Goal: Task Accomplishment & Management: Complete application form

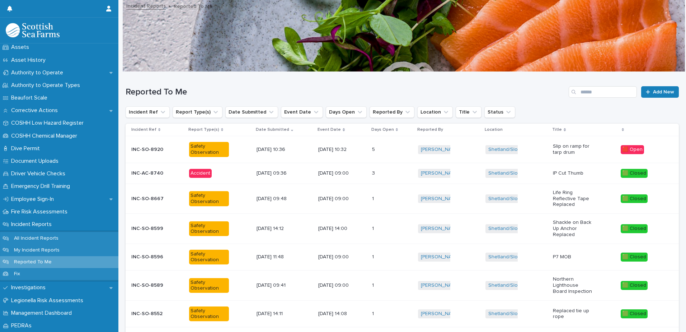
scroll to position [120, 0]
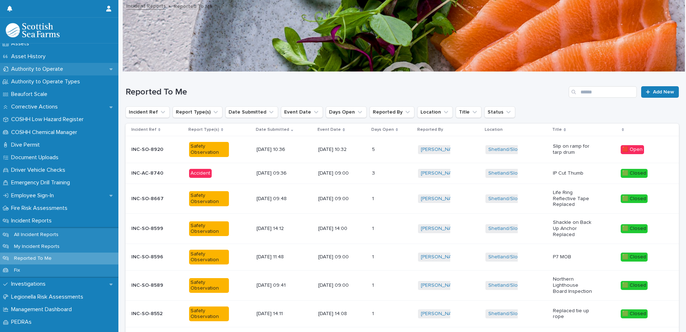
click at [39, 71] on p "Authority to Operate" at bounding box center [38, 69] width 61 height 7
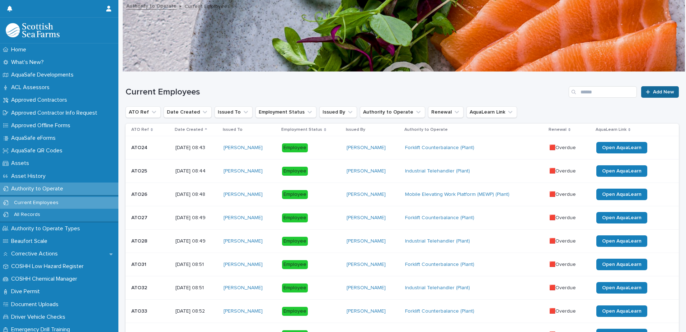
click at [659, 93] on span "Add New" at bounding box center [663, 91] width 21 height 5
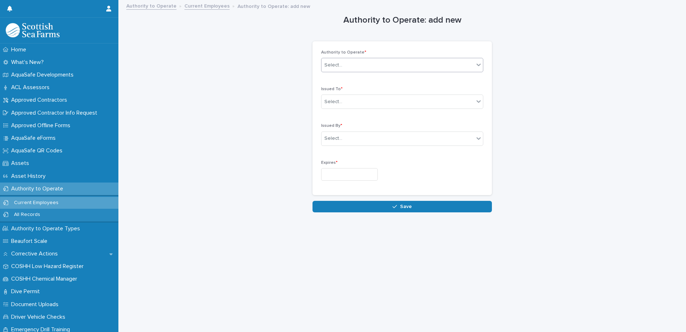
click at [475, 67] on icon at bounding box center [478, 64] width 7 height 7
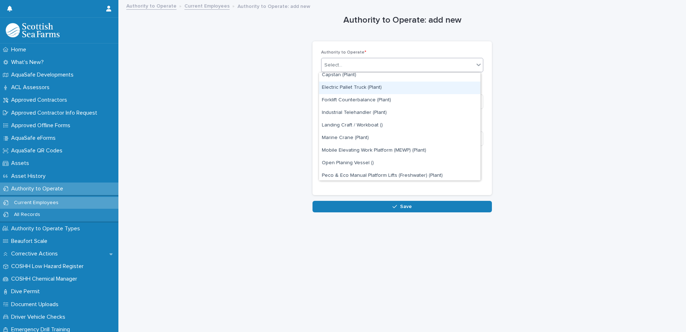
scroll to position [18, 0]
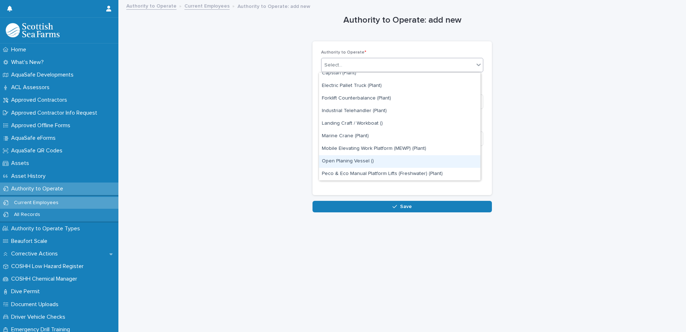
click at [356, 159] on div "Open Planing Vessel ()" at bounding box center [400, 161] width 162 height 13
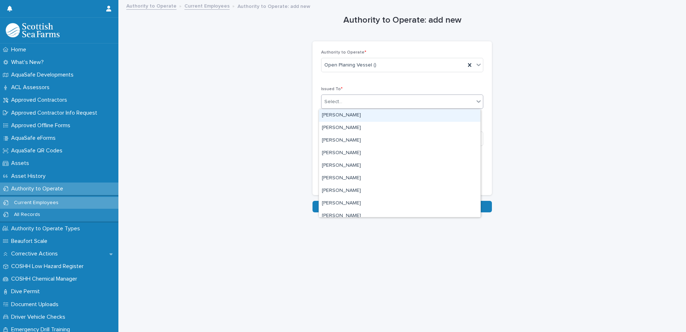
click at [413, 99] on div "Select..." at bounding box center [398, 102] width 153 height 12
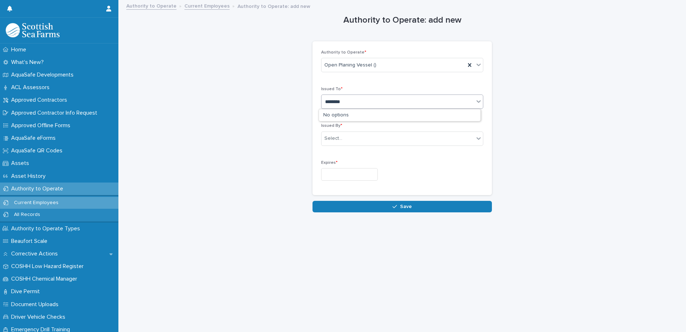
type input "*********"
click at [373, 104] on div "Select..." at bounding box center [398, 102] width 153 height 12
type input "*******"
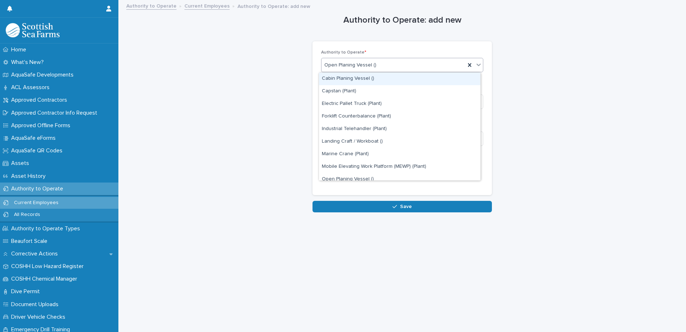
click at [448, 62] on div "Open Planing Vessel ()" at bounding box center [394, 65] width 144 height 12
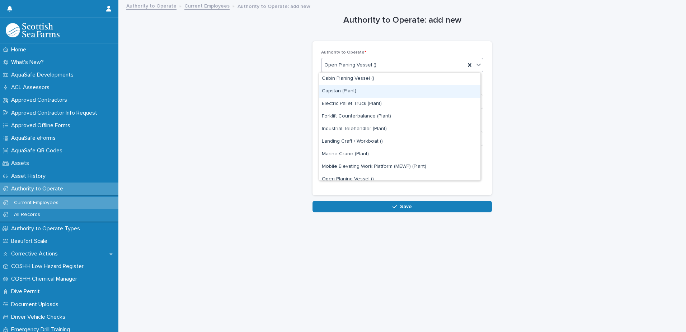
click at [344, 88] on div "Capstan (Plant)" at bounding box center [400, 91] width 162 height 13
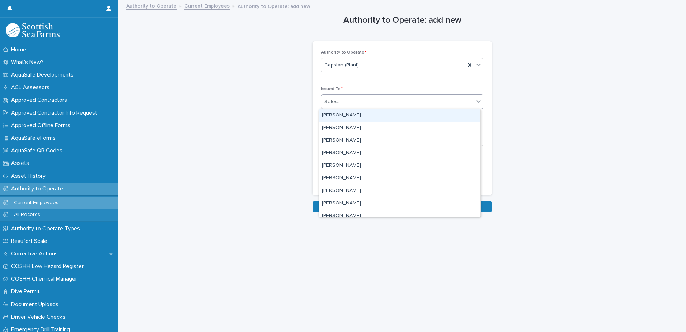
click at [349, 98] on div "Select..." at bounding box center [398, 102] width 153 height 12
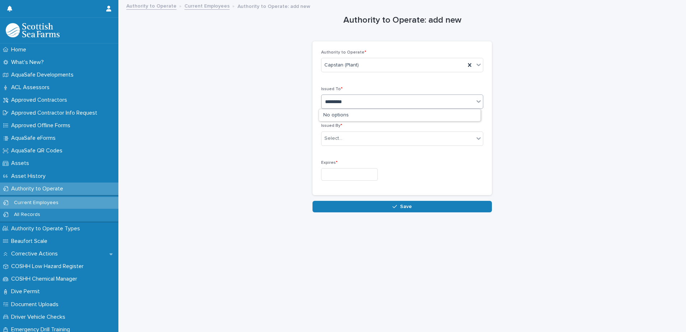
type input "*********"
click at [576, 132] on div "Authority to Operate: add new Loading... Saving… Loading... Saving… Loading... …" at bounding box center [403, 106] width 554 height 211
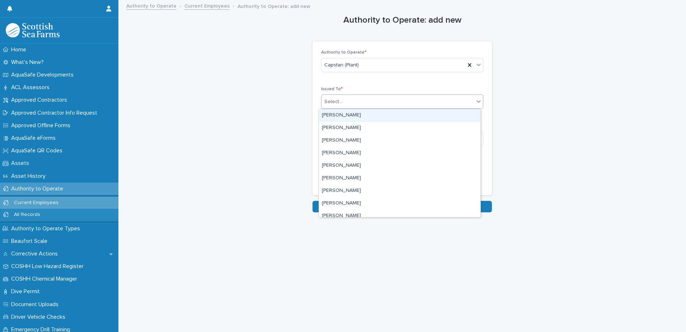
drag, startPoint x: 360, startPoint y: 94, endPoint x: 356, endPoint y: 103, distance: 10.0
click at [360, 95] on div "Select..." at bounding box center [402, 101] width 162 height 14
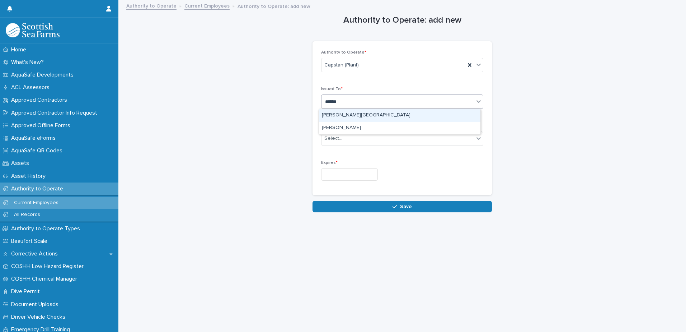
type input "******"
click at [357, 115] on div "[PERSON_NAME][GEOGRAPHIC_DATA]" at bounding box center [400, 115] width 162 height 13
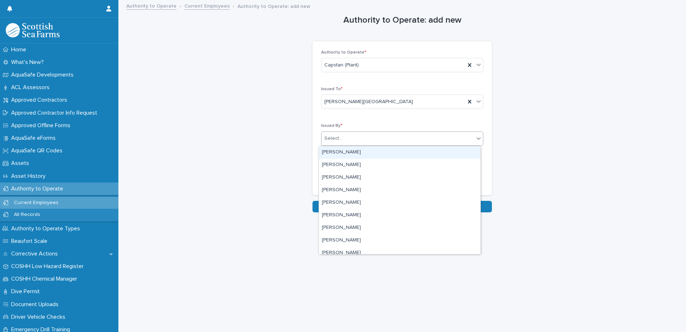
click at [380, 137] on div "Select..." at bounding box center [398, 138] width 153 height 12
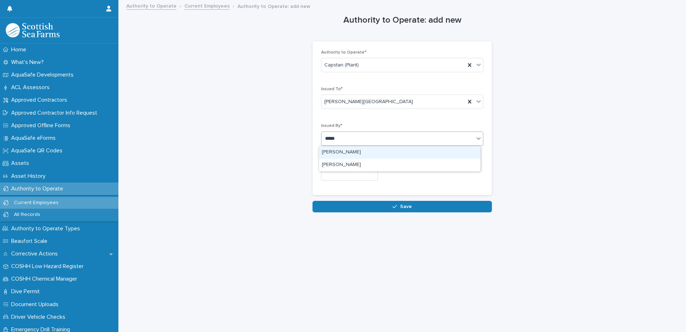
type input "******"
click at [388, 156] on div "[PERSON_NAME]" at bounding box center [400, 152] width 162 height 13
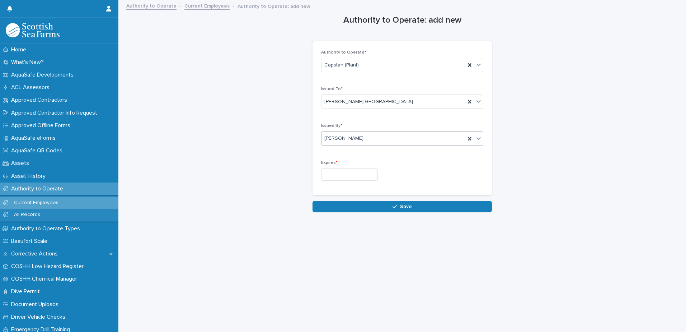
click at [343, 173] on input "text" at bounding box center [349, 174] width 57 height 13
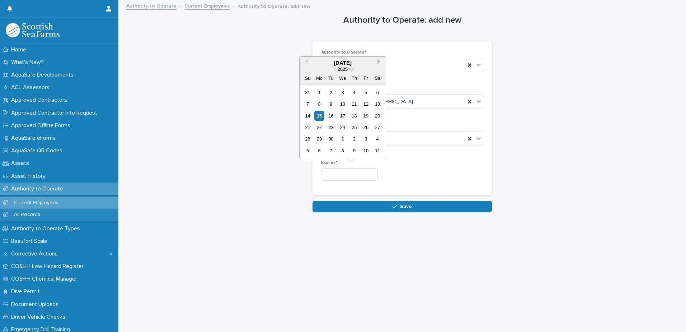
click at [381, 60] on button "Next Month" at bounding box center [379, 62] width 11 height 11
click at [379, 61] on span "Next Month" at bounding box center [379, 63] width 0 height 10
click at [352, 68] on span at bounding box center [352, 68] width 6 height 6
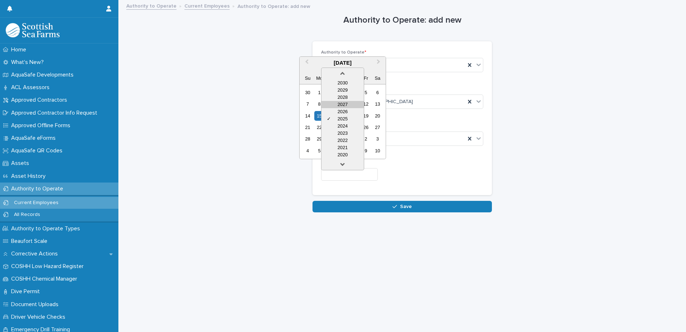
click at [345, 106] on div "2027" at bounding box center [343, 104] width 42 height 7
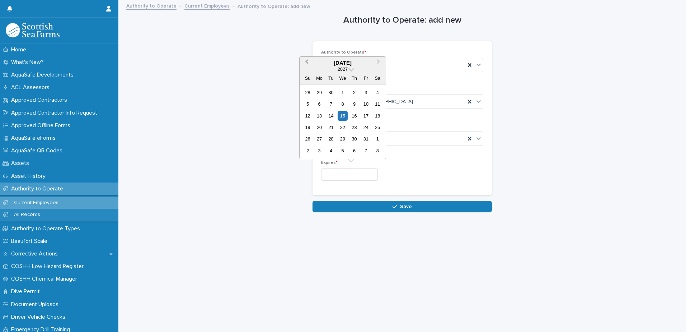
click at [307, 61] on span "Previous Month" at bounding box center [307, 63] width 0 height 10
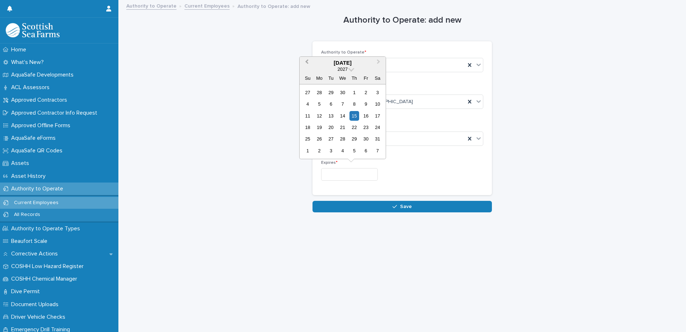
click at [307, 61] on span "Previous Month" at bounding box center [307, 63] width 0 height 10
click at [310, 127] on div "21" at bounding box center [308, 127] width 10 height 10
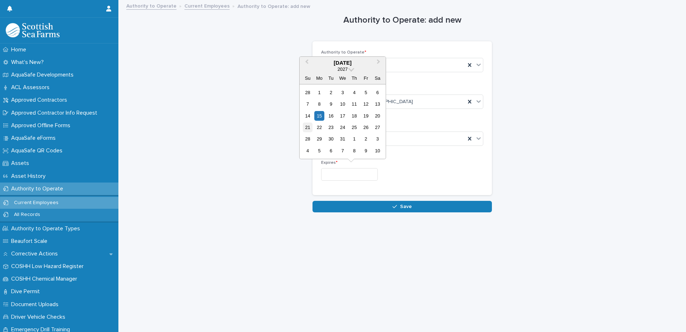
type input "*********"
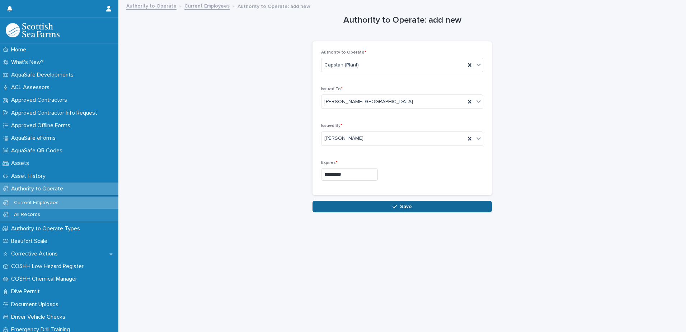
click at [409, 206] on button "Save" at bounding box center [402, 206] width 179 height 11
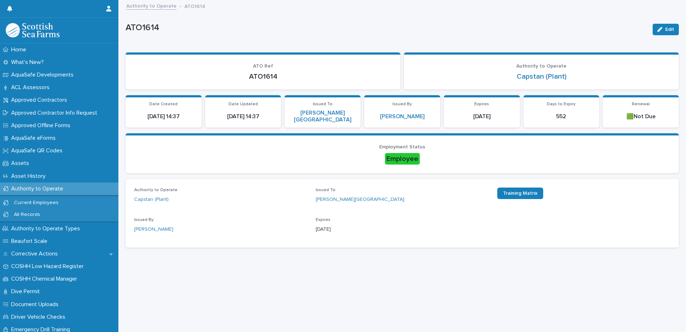
click at [157, 5] on link "Authority to Operate" at bounding box center [151, 5] width 50 height 8
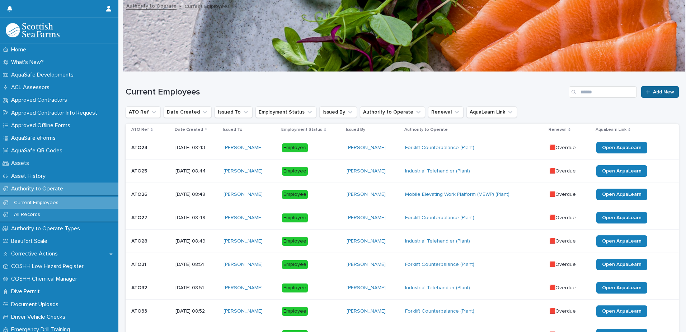
click at [644, 95] on link "Add New" at bounding box center [660, 91] width 38 height 11
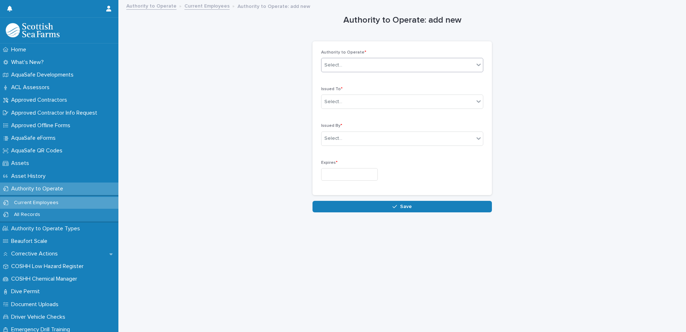
click at [412, 62] on div "Select..." at bounding box center [398, 65] width 153 height 12
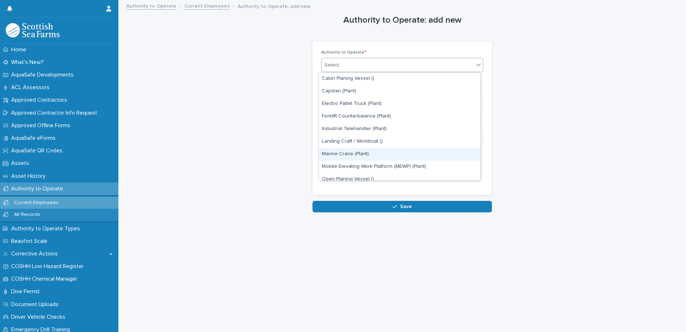
click at [339, 157] on div "Marine Crane (Plant)" at bounding box center [400, 154] width 162 height 13
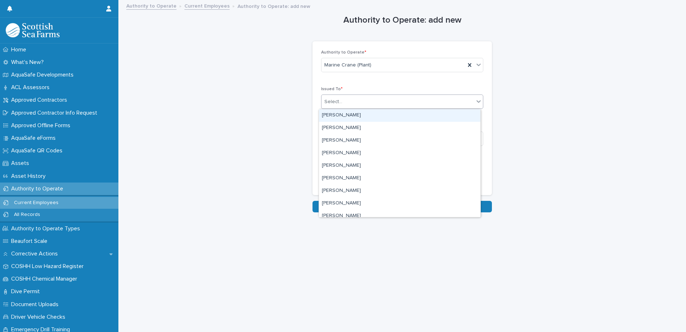
click at [376, 100] on div "Select..." at bounding box center [398, 102] width 153 height 12
type input "******"
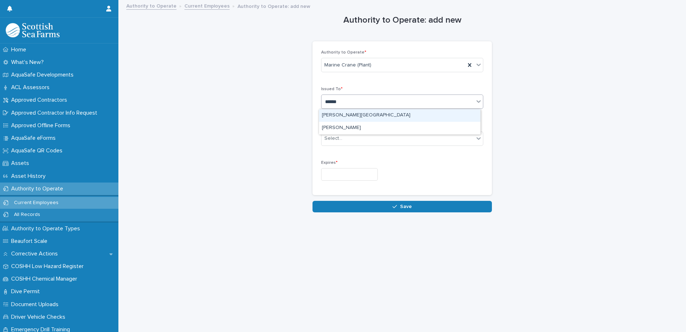
drag, startPoint x: 344, startPoint y: 113, endPoint x: 338, endPoint y: 116, distance: 6.9
click at [343, 113] on div "[PERSON_NAME][GEOGRAPHIC_DATA]" at bounding box center [400, 115] width 162 height 13
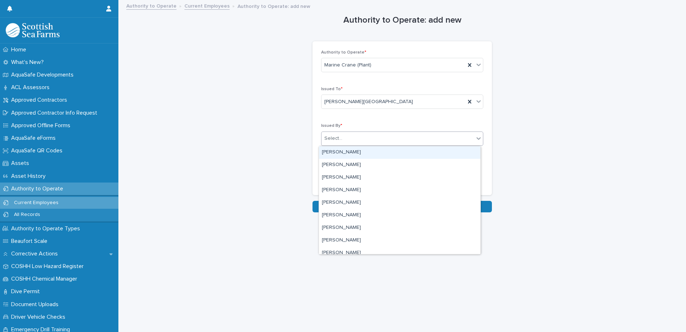
click at [354, 138] on div "Select..." at bounding box center [398, 138] width 153 height 12
type input "***"
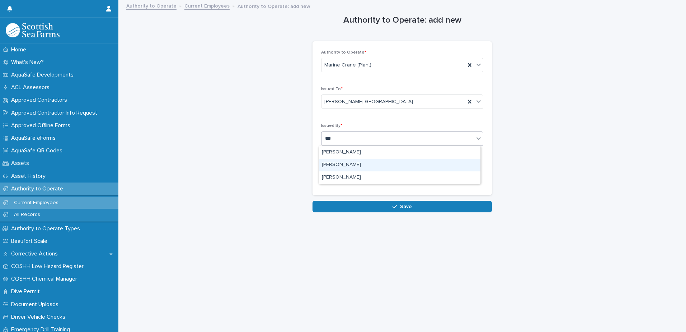
click at [357, 163] on div "[PERSON_NAME]" at bounding box center [400, 165] width 162 height 13
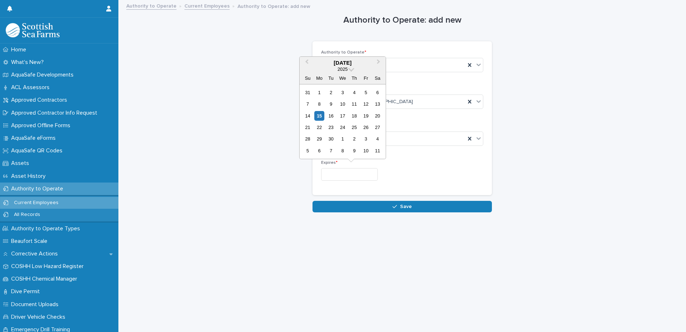
click at [347, 169] on input "text" at bounding box center [349, 174] width 57 height 13
click at [379, 60] on span "Next Month" at bounding box center [379, 63] width 0 height 10
click at [351, 68] on span at bounding box center [352, 68] width 6 height 6
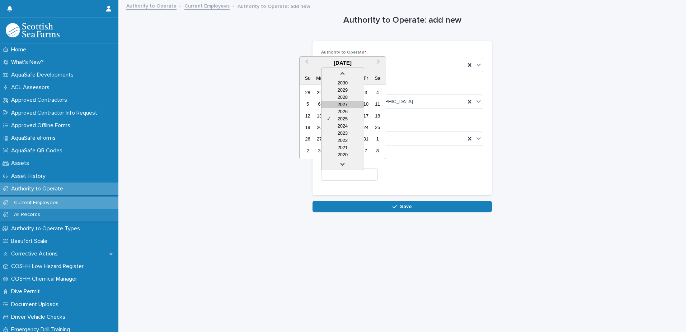
click at [343, 104] on div "2027" at bounding box center [343, 104] width 42 height 7
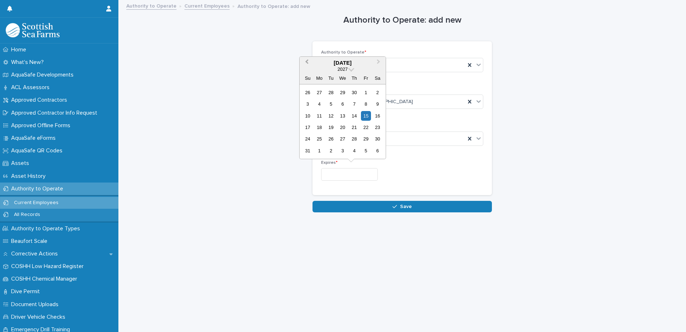
click at [305, 64] on button "Previous Month" at bounding box center [305, 62] width 11 height 11
click at [351, 69] on span at bounding box center [352, 68] width 6 height 6
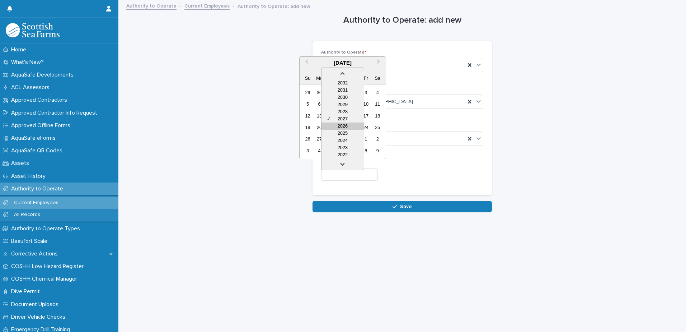
click at [344, 123] on div "2026" at bounding box center [343, 125] width 42 height 7
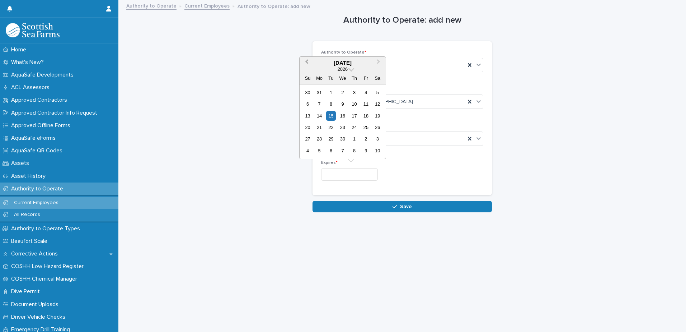
click at [307, 57] on button "Previous Month" at bounding box center [305, 62] width 11 height 11
click at [353, 127] on div "20" at bounding box center [355, 127] width 10 height 10
type input "*********"
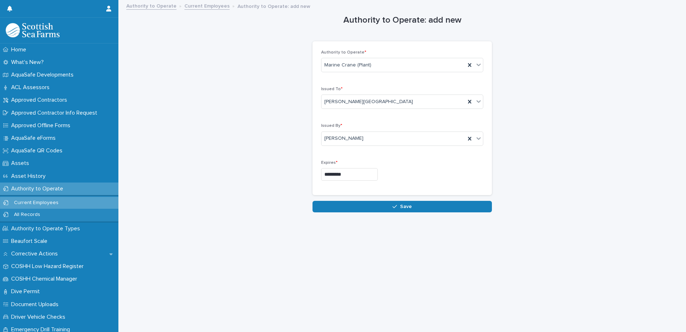
click at [423, 179] on div "*********" at bounding box center [402, 174] width 162 height 13
click at [402, 205] on span "Save" at bounding box center [406, 206] width 12 height 5
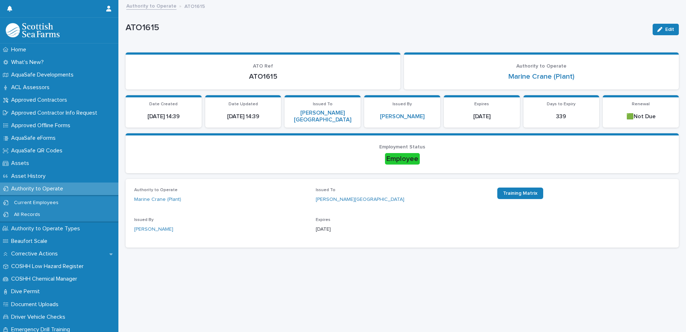
drag, startPoint x: 161, startPoint y: 5, endPoint x: 683, endPoint y: 133, distance: 537.1
click at [161, 5] on link "Authority to Operate" at bounding box center [151, 5] width 50 height 8
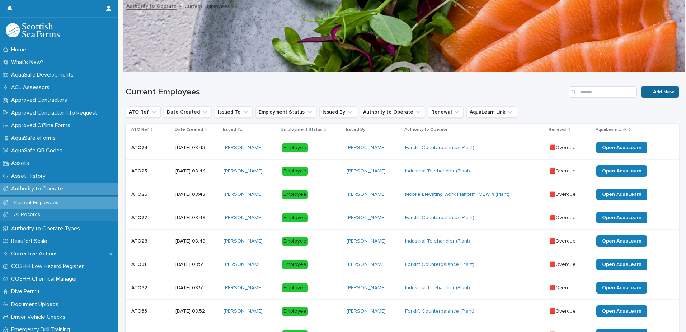
click at [646, 93] on icon at bounding box center [648, 92] width 4 height 4
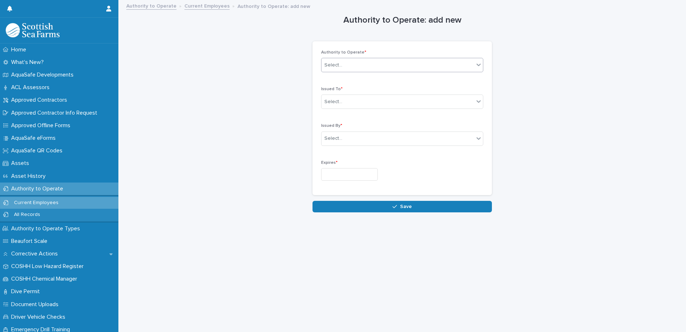
click at [379, 60] on div "Select..." at bounding box center [398, 65] width 153 height 12
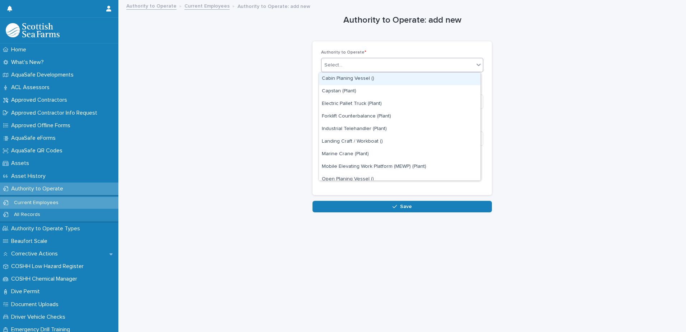
click at [357, 79] on div "Cabin Planing Vessel ()" at bounding box center [400, 79] width 162 height 13
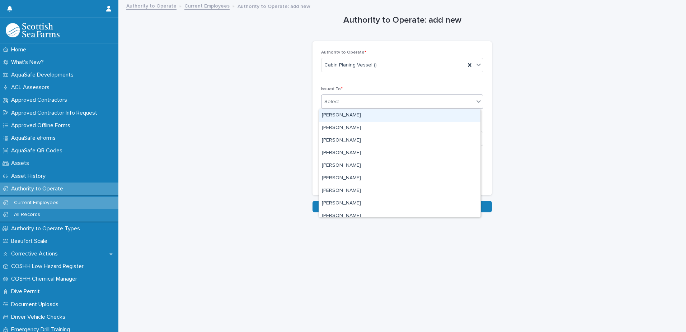
click at [357, 96] on div "Select..." at bounding box center [398, 102] width 153 height 12
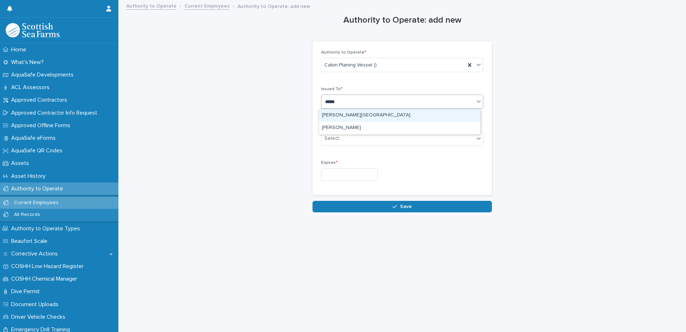
type input "******"
click at [354, 116] on div "[PERSON_NAME][GEOGRAPHIC_DATA]" at bounding box center [400, 115] width 162 height 13
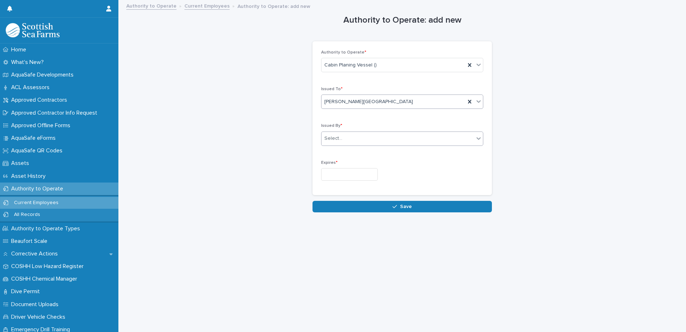
click at [351, 134] on div "Select..." at bounding box center [398, 138] width 153 height 12
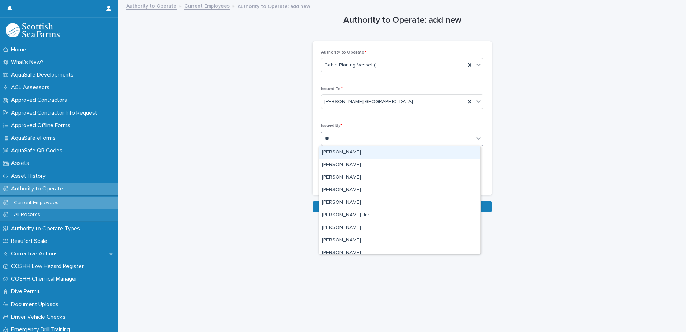
type input "***"
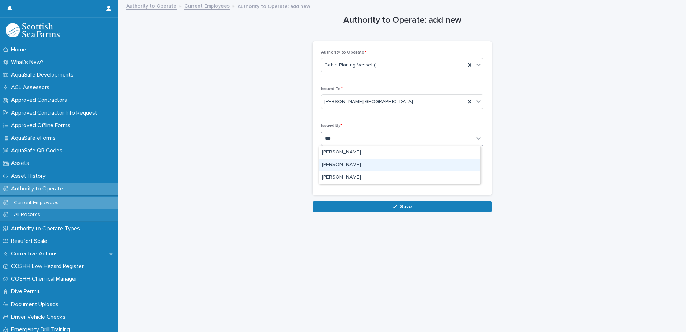
click at [353, 162] on div "[PERSON_NAME]" at bounding box center [400, 165] width 162 height 13
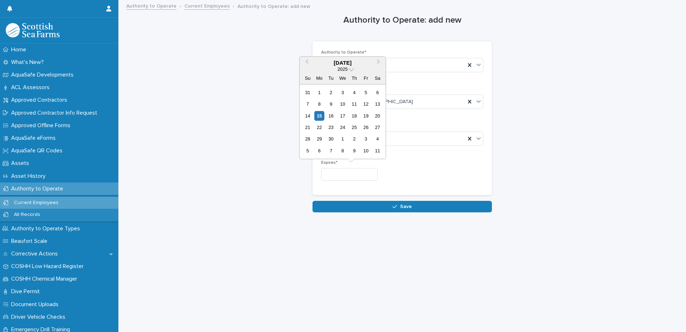
click at [345, 174] on input "text" at bounding box center [349, 174] width 57 height 13
click at [351, 67] on span at bounding box center [352, 68] width 6 height 6
click at [345, 97] on div "2028" at bounding box center [343, 97] width 42 height 7
click at [307, 63] on span "Previous Month" at bounding box center [307, 63] width 0 height 10
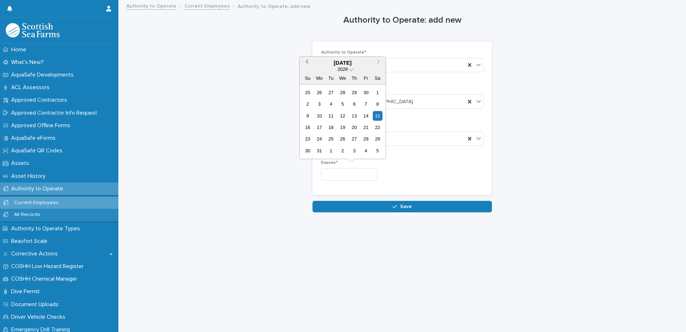
click at [307, 63] on span "Previous Month" at bounding box center [307, 63] width 0 height 10
click at [343, 115] on div "12" at bounding box center [343, 116] width 10 height 10
type input "*********"
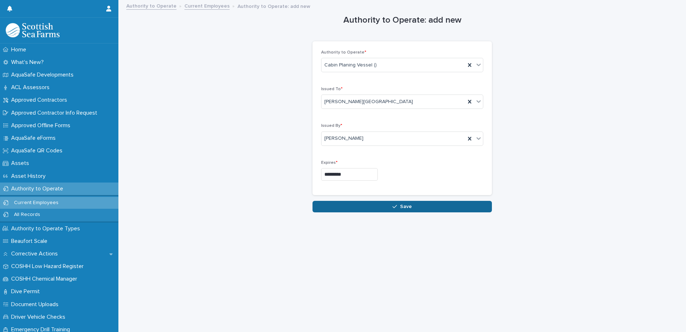
click at [385, 202] on button "Save" at bounding box center [402, 206] width 179 height 11
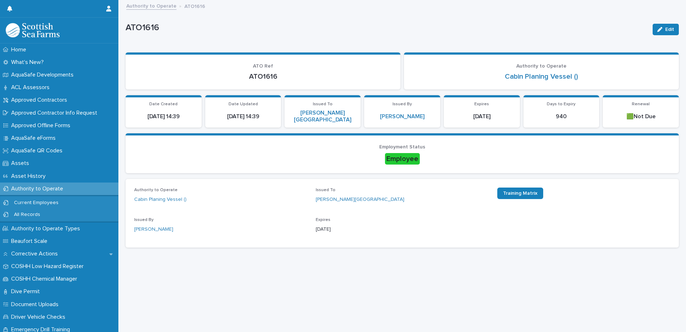
click at [154, 7] on link "Authority to Operate" at bounding box center [151, 5] width 50 height 8
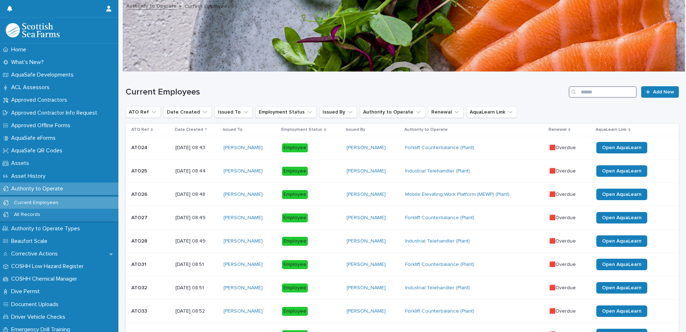
click at [603, 95] on input "Search" at bounding box center [603, 91] width 68 height 11
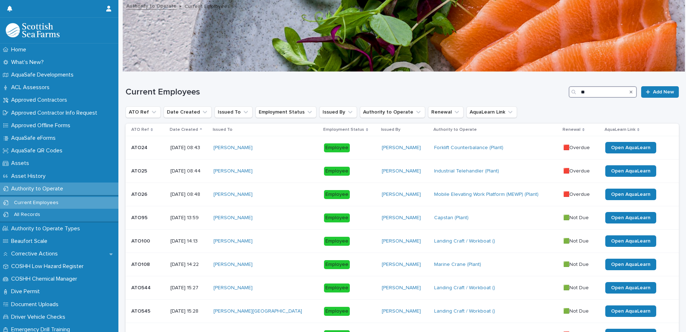
type input "*"
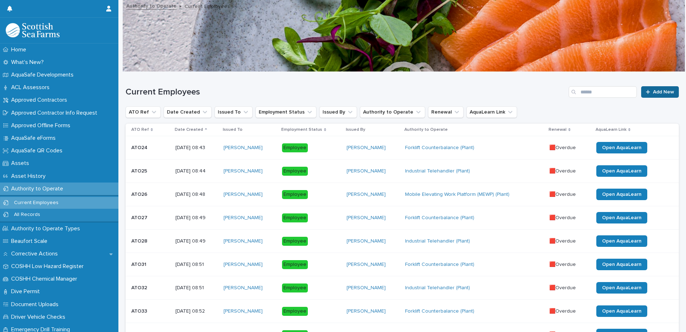
click at [657, 92] on span "Add New" at bounding box center [663, 91] width 21 height 5
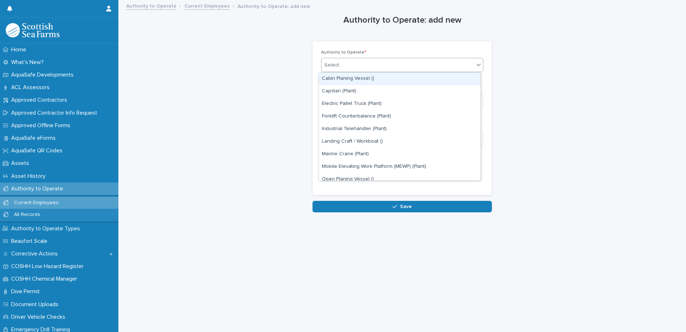
click at [401, 69] on div "Select..." at bounding box center [398, 65] width 153 height 12
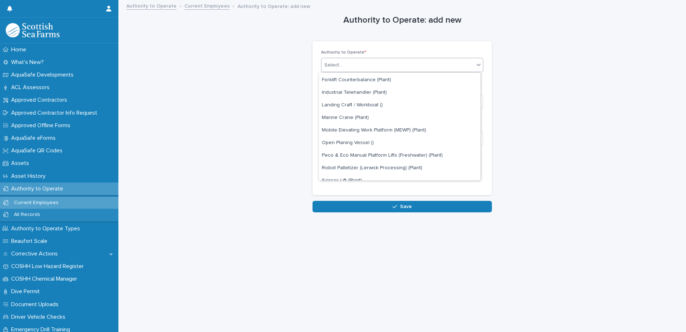
scroll to position [27, 0]
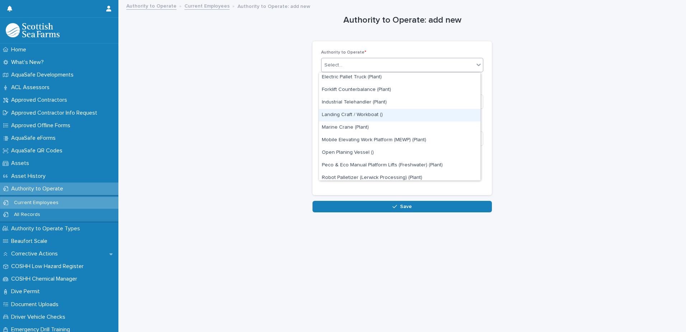
click at [338, 115] on div "Landing Craft / Workboat ()" at bounding box center [400, 115] width 162 height 13
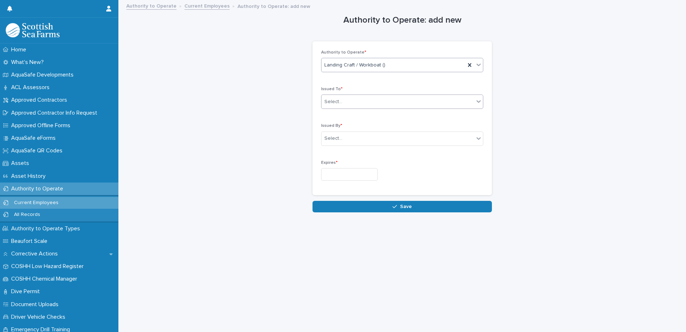
click at [356, 102] on div "Select..." at bounding box center [398, 102] width 153 height 12
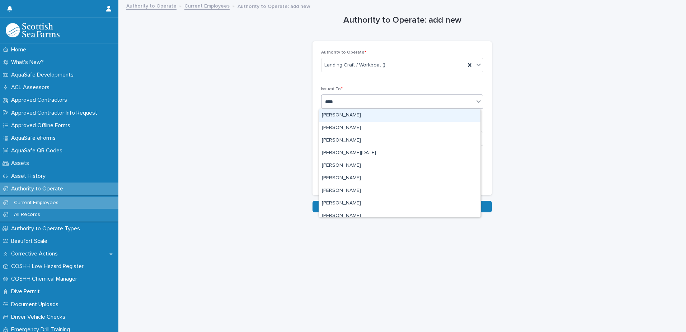
type input "****"
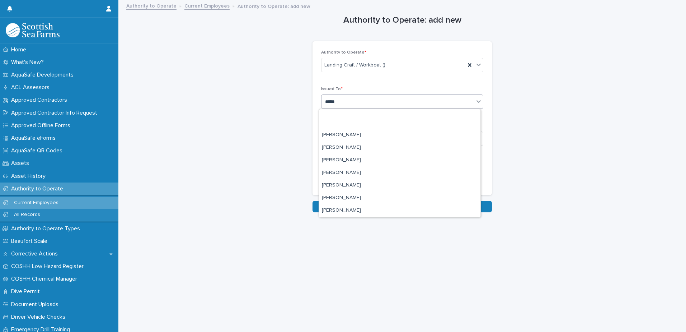
scroll to position [81, 0]
click at [363, 197] on div "[PERSON_NAME][GEOGRAPHIC_DATA]" at bounding box center [400, 198] width 162 height 13
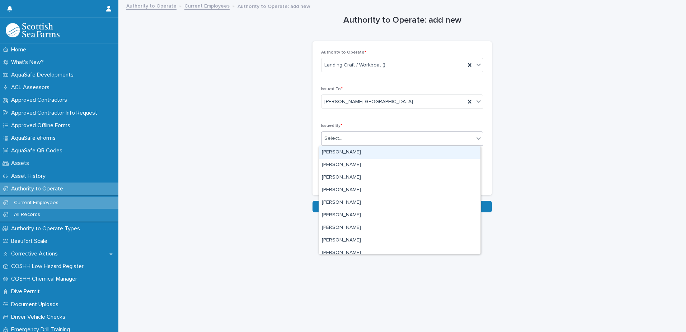
click at [362, 142] on div "Select..." at bounding box center [398, 138] width 153 height 12
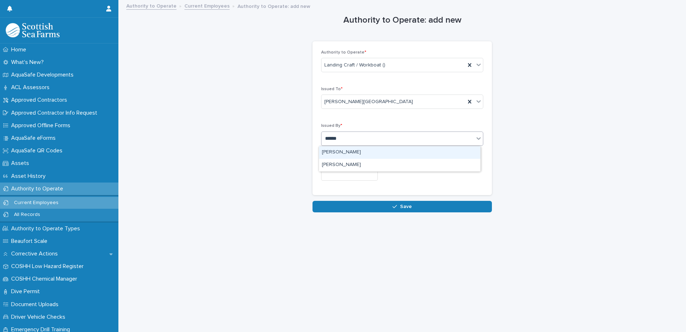
type input "*******"
click at [374, 152] on div "[PERSON_NAME]" at bounding box center [400, 152] width 162 height 13
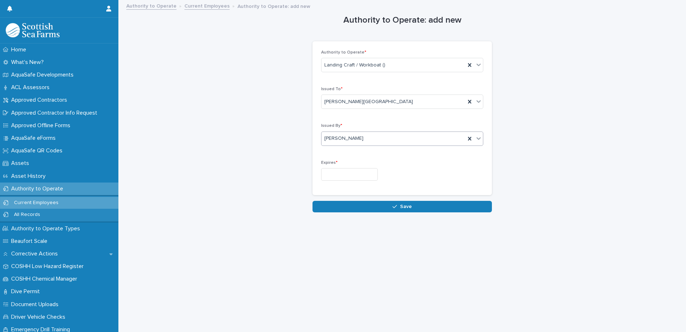
click at [370, 177] on input "text" at bounding box center [349, 174] width 57 height 13
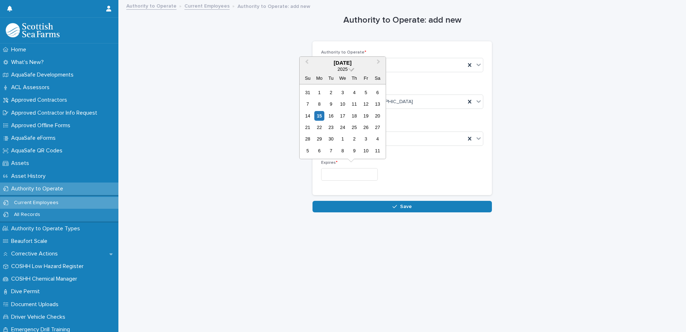
click at [352, 69] on span at bounding box center [352, 68] width 6 height 6
click at [352, 95] on div "2028" at bounding box center [343, 97] width 42 height 7
click at [307, 61] on span "Previous Month" at bounding box center [307, 63] width 0 height 10
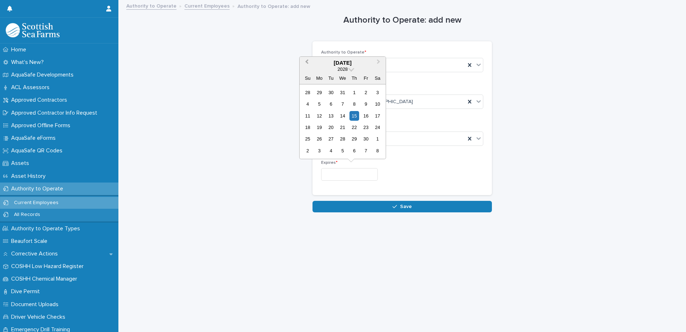
click at [307, 61] on span "Previous Month" at bounding box center [307, 63] width 0 height 10
click at [345, 117] on div "12" at bounding box center [343, 116] width 10 height 10
type input "*********"
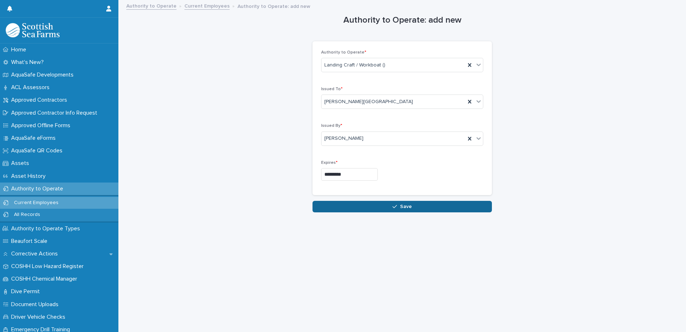
click at [412, 203] on button "Save" at bounding box center [402, 206] width 179 height 11
